Goal: Task Accomplishment & Management: Use online tool/utility

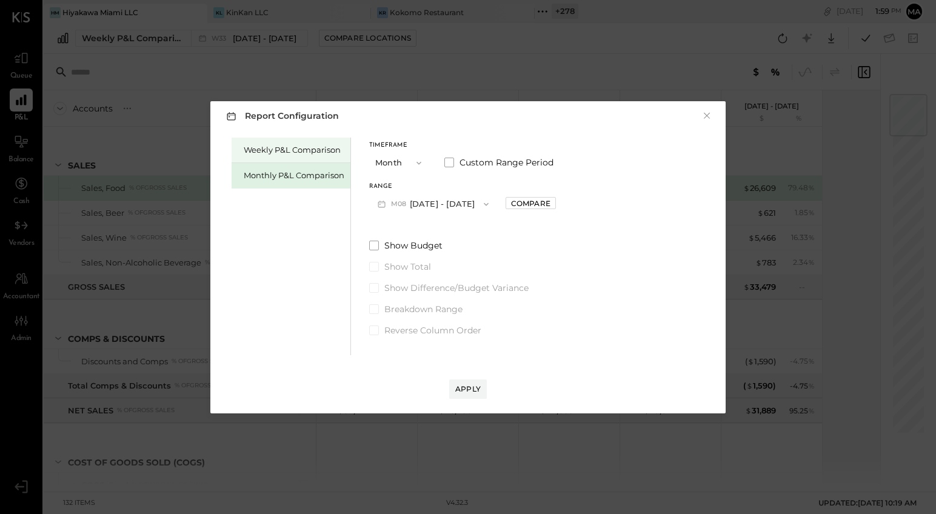
click at [306, 155] on div "Weekly P&L Comparison" at bounding box center [291, 150] width 119 height 25
click at [454, 201] on button "W34 [DATE] - [DATE]" at bounding box center [433, 204] width 128 height 22
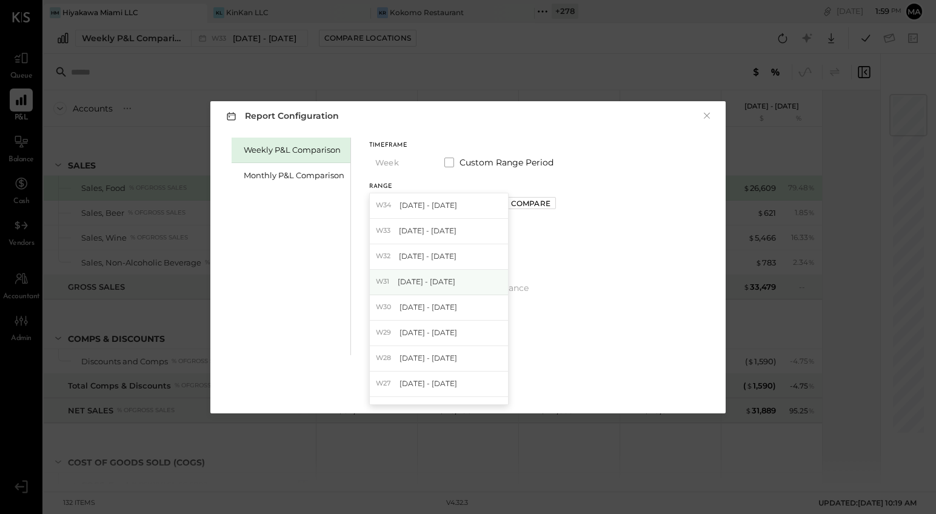
click at [434, 281] on span "[DATE] - [DATE]" at bounding box center [427, 282] width 58 height 10
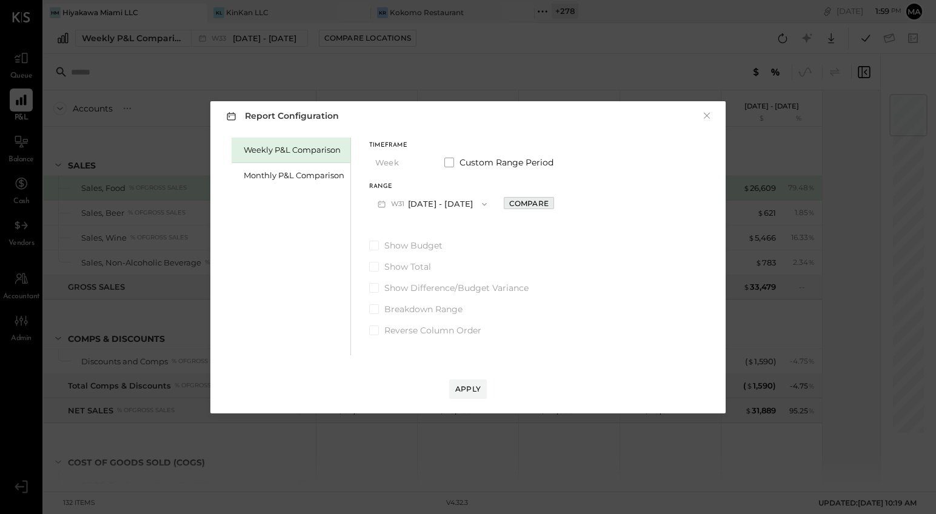
click at [526, 202] on div "Compare" at bounding box center [528, 203] width 39 height 10
click at [560, 205] on icon "button" at bounding box center [556, 203] width 7 height 7
type input "*"
click at [470, 388] on div "Apply" at bounding box center [467, 389] width 25 height 10
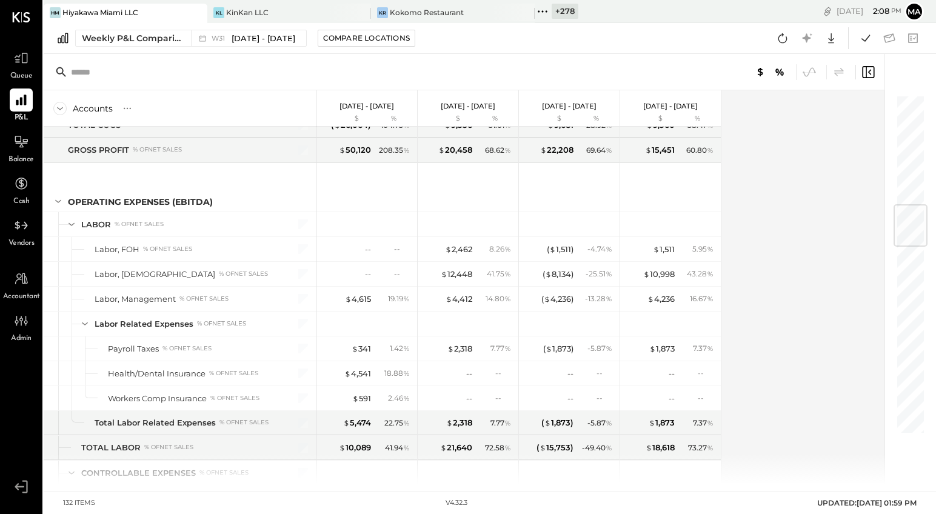
scroll to position [932, 0]
